Goal: Information Seeking & Learning: Learn about a topic

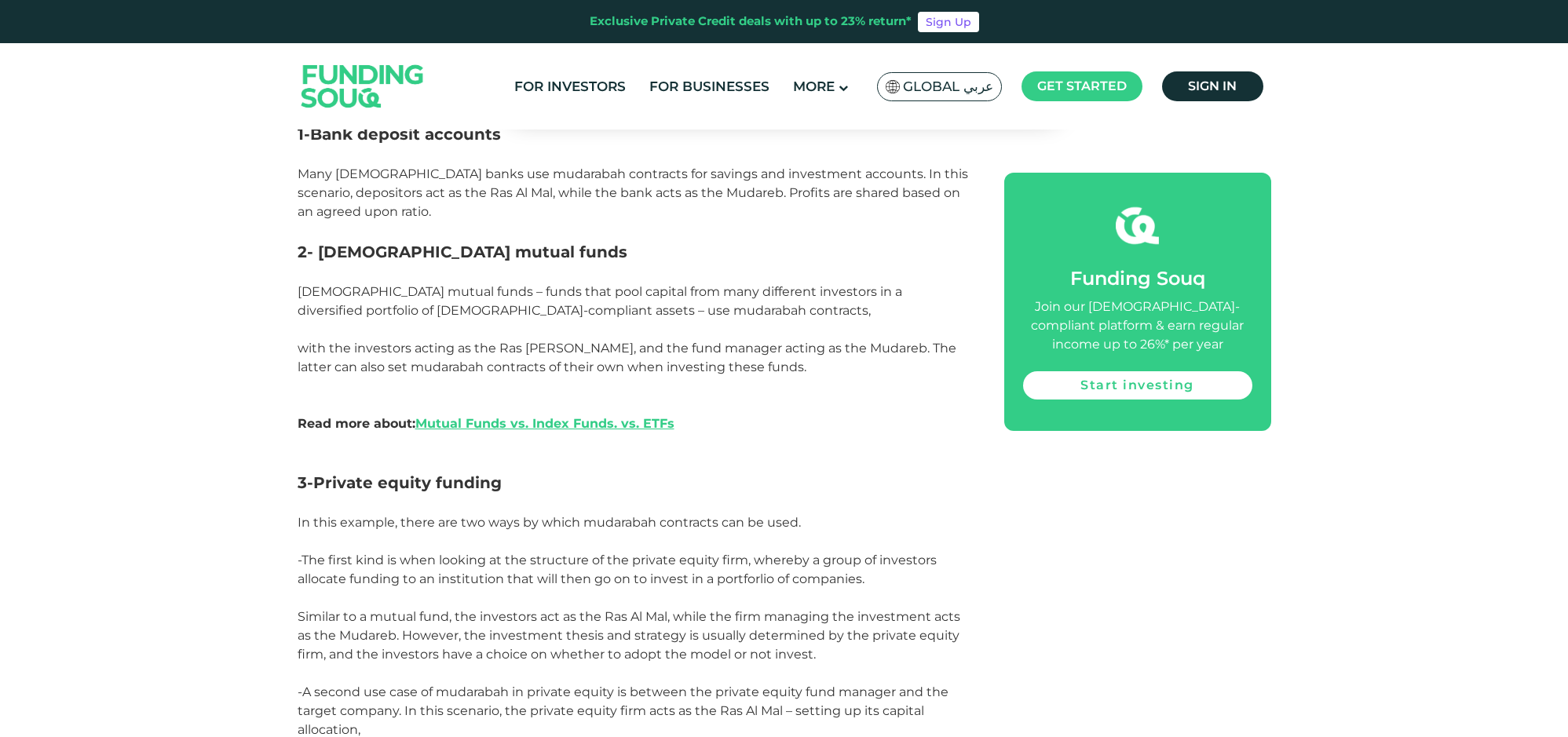
scroll to position [1897, 0]
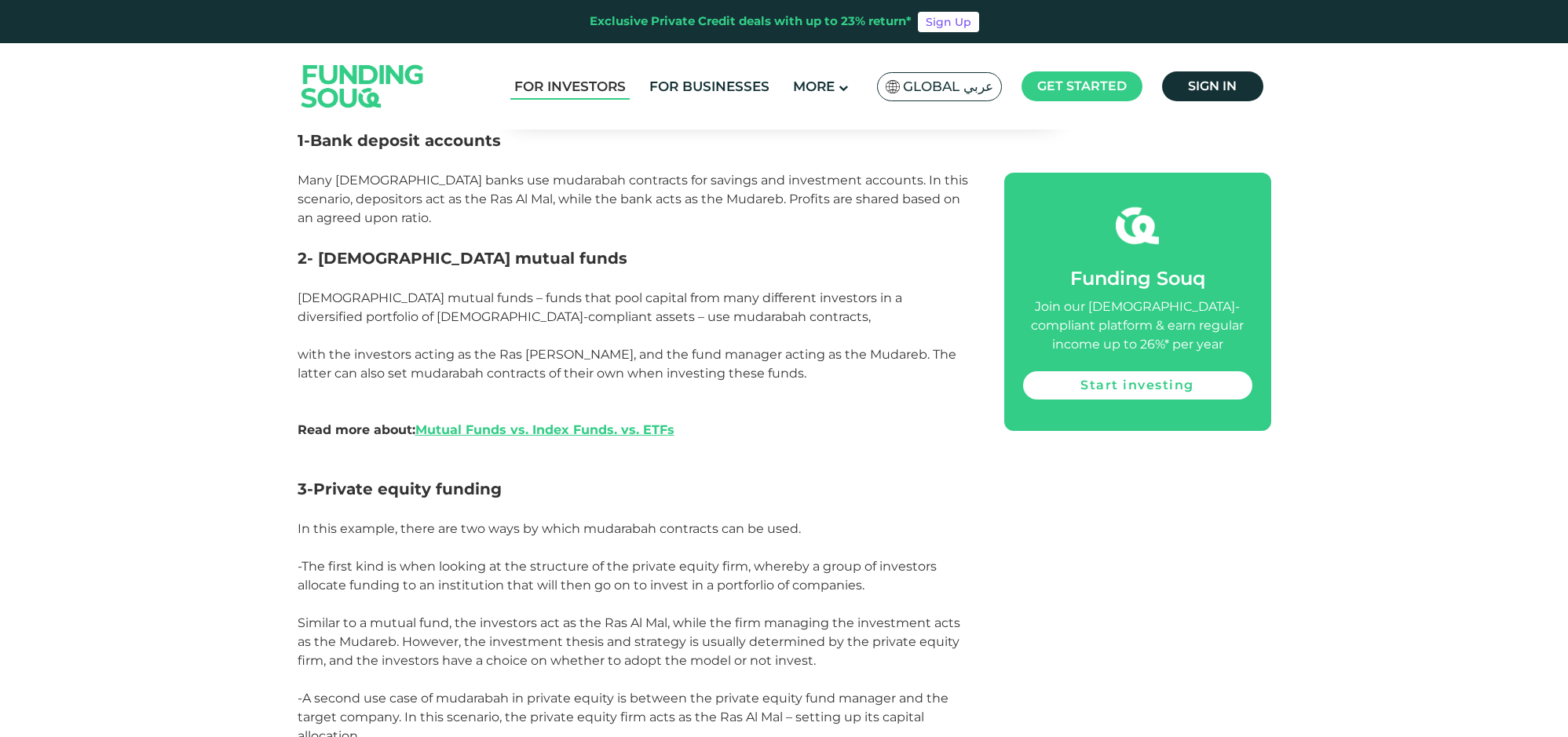
click at [571, 90] on link "For Investors" at bounding box center [571, 87] width 120 height 26
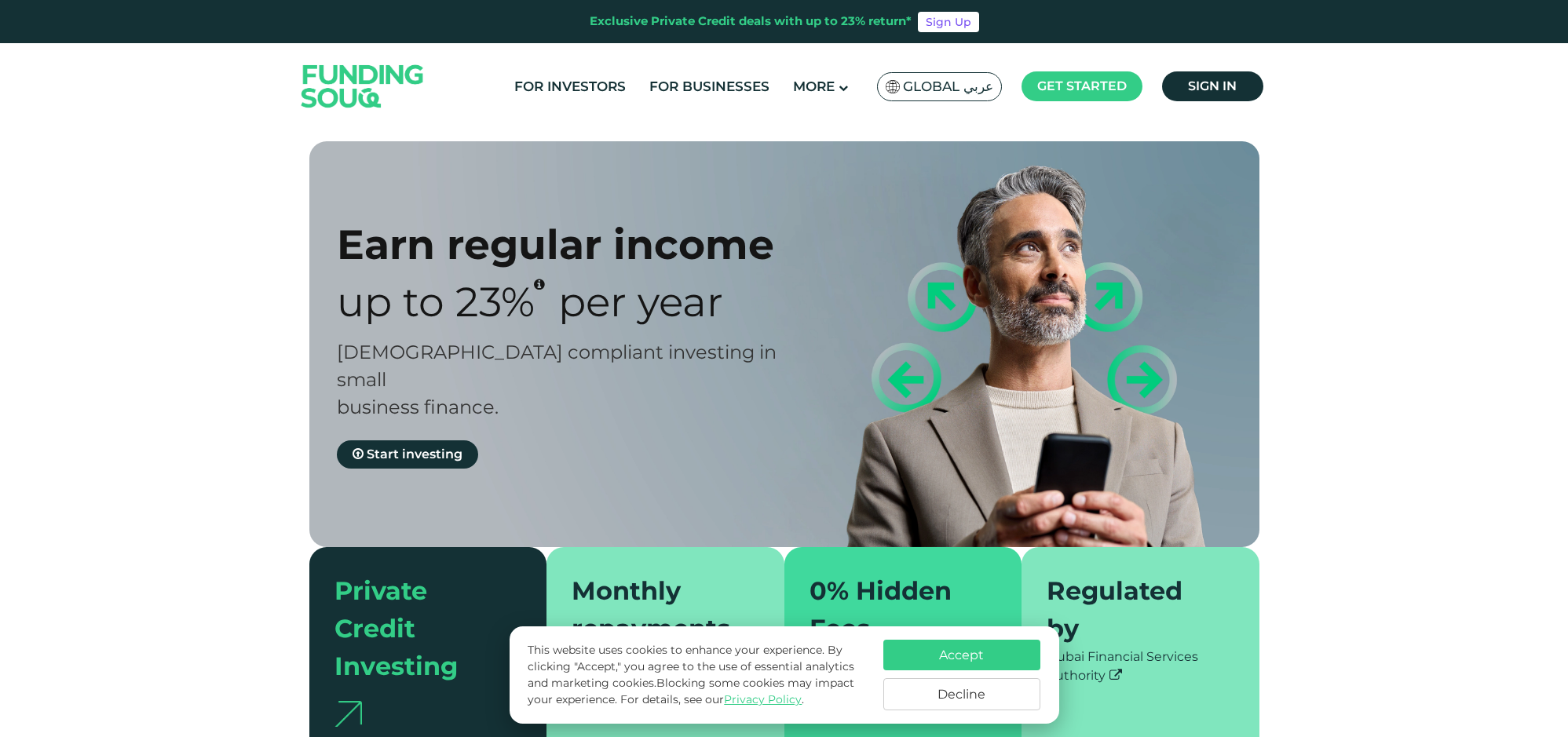
click at [962, 665] on button "Accept" at bounding box center [962, 655] width 157 height 31
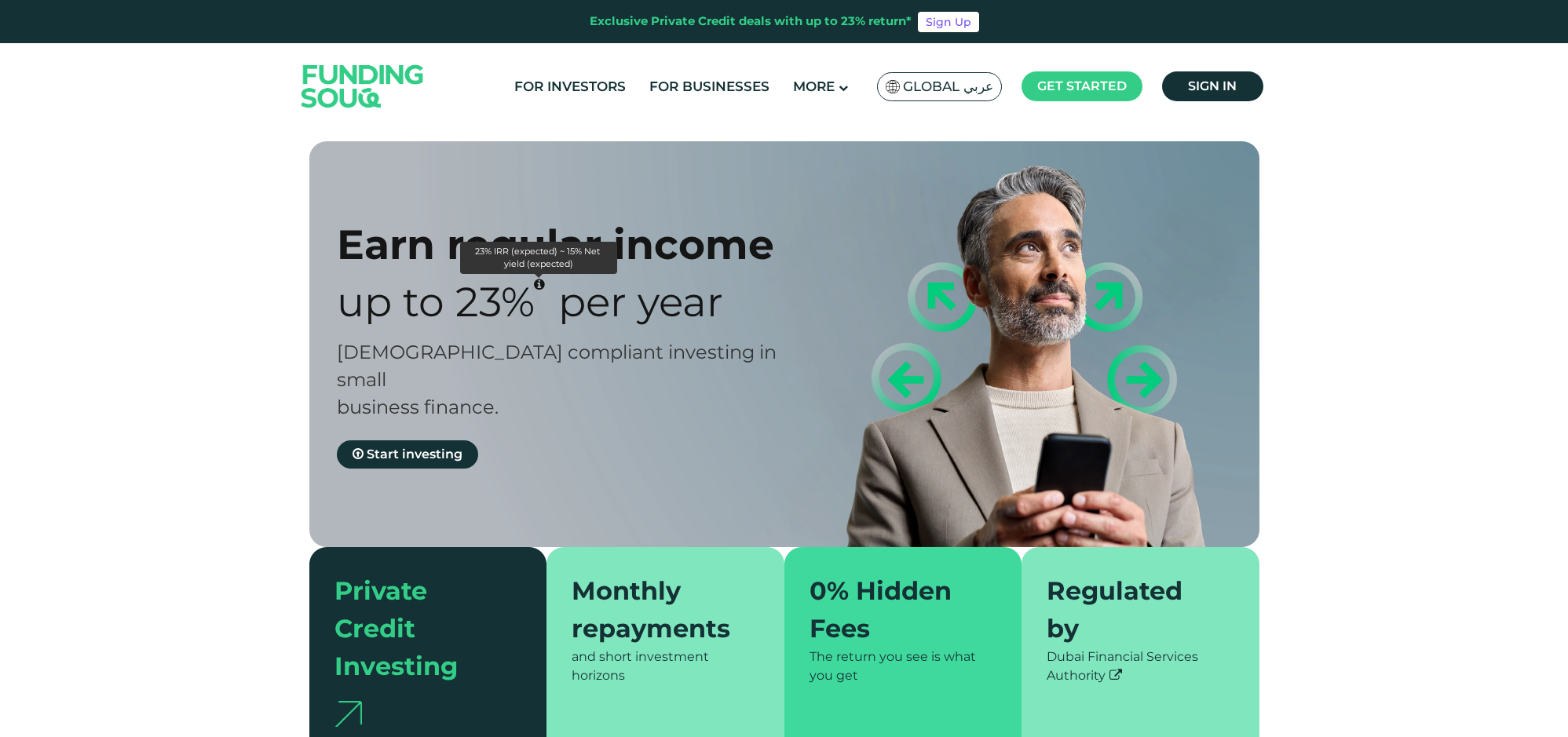
click at [537, 286] on icon "23% IRR (expected) ~ 15% Net yield (expected)" at bounding box center [539, 284] width 11 height 12
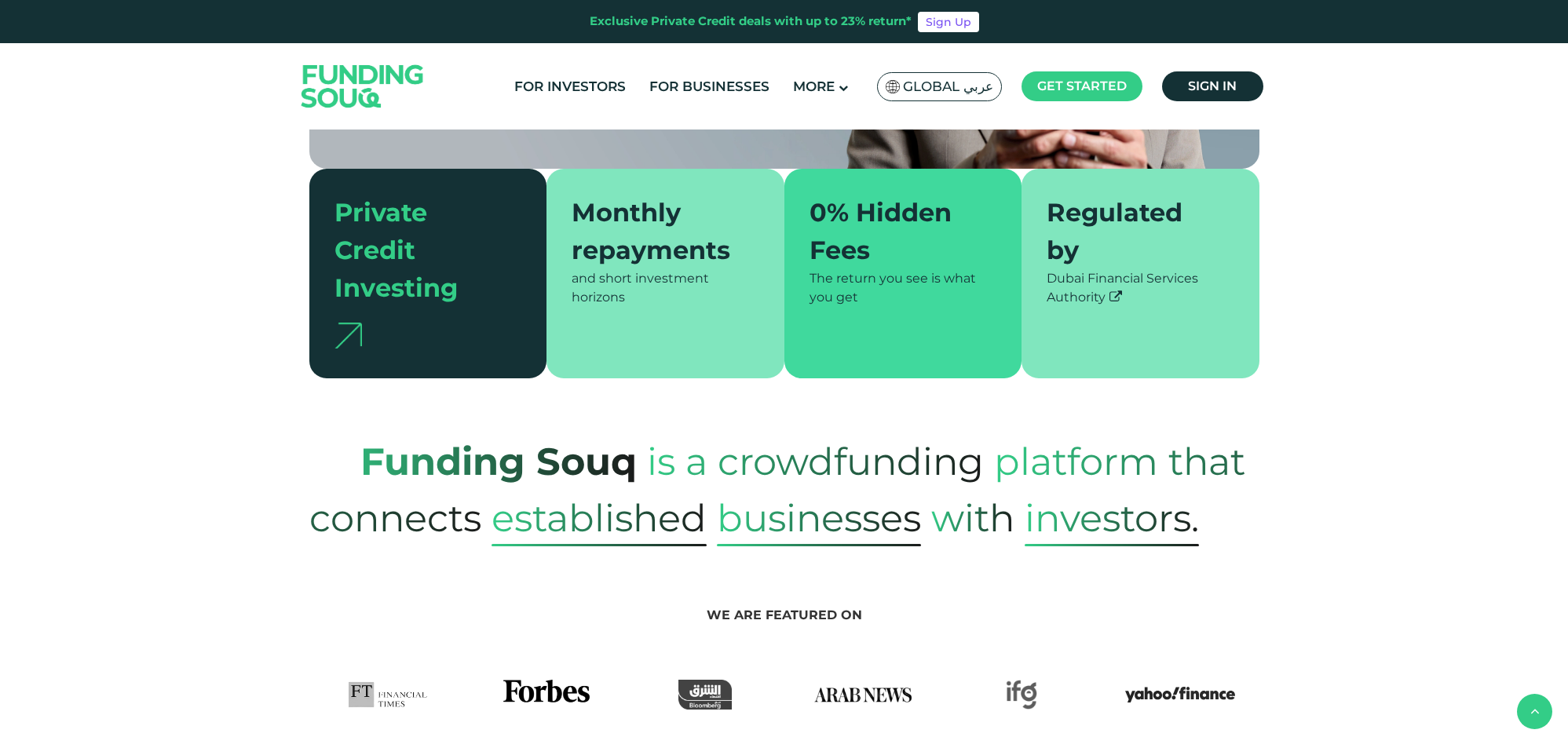
scroll to position [381, 0]
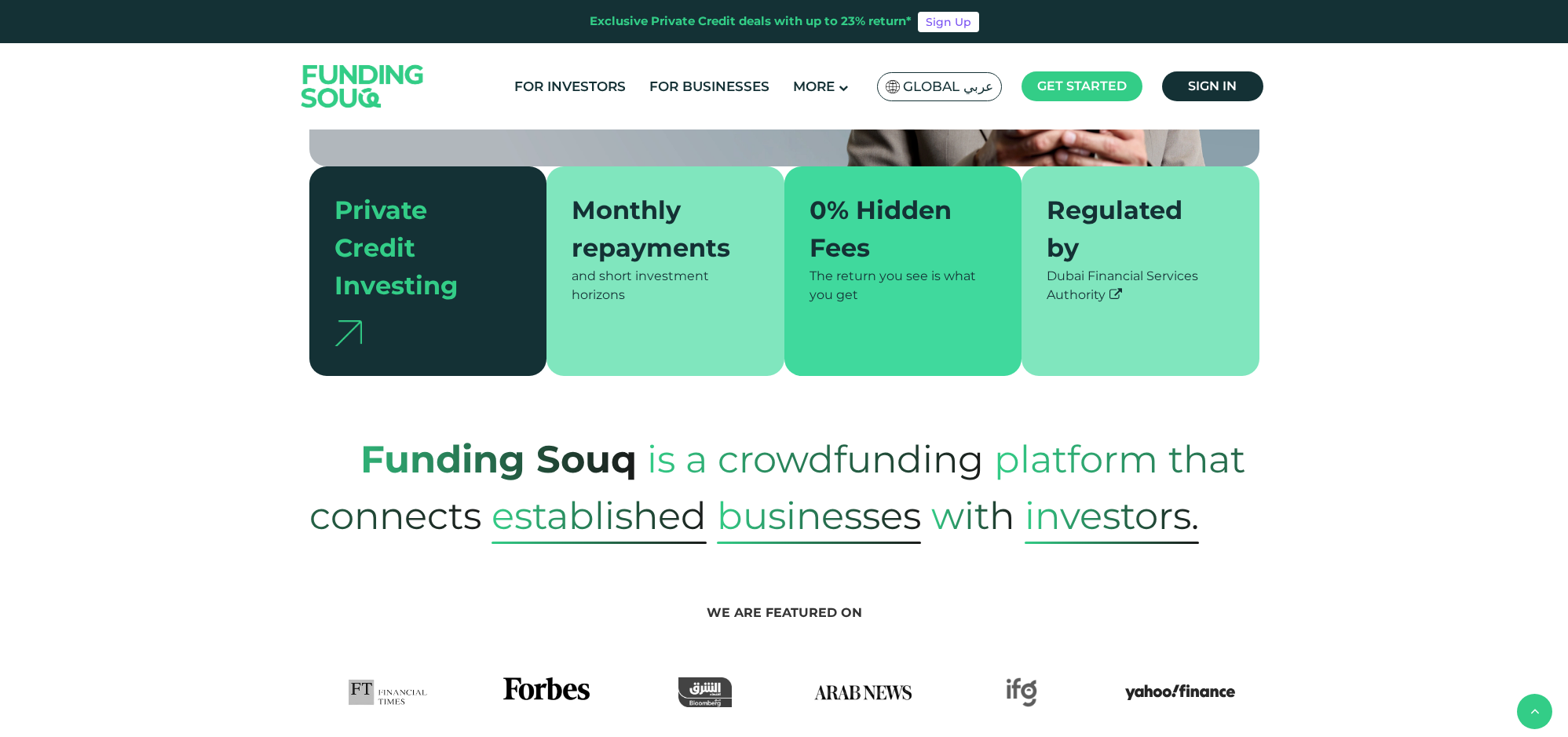
click at [608, 237] on div "Monthly repayments" at bounding box center [655, 229] width 169 height 76
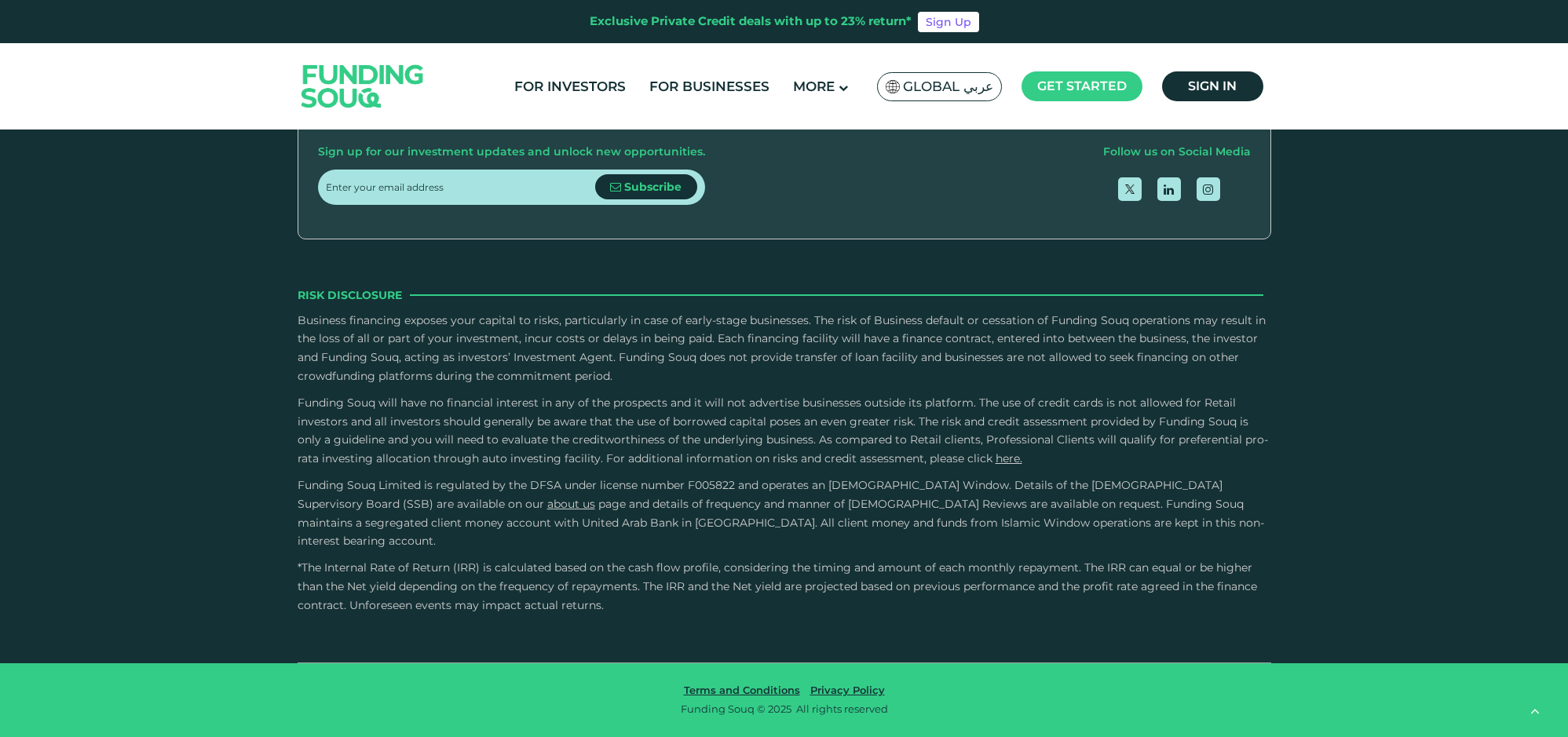
scroll to position [3390, 0]
click at [693, 77] on link "For Businesses" at bounding box center [710, 87] width 128 height 26
